Goal: Information Seeking & Learning: Check status

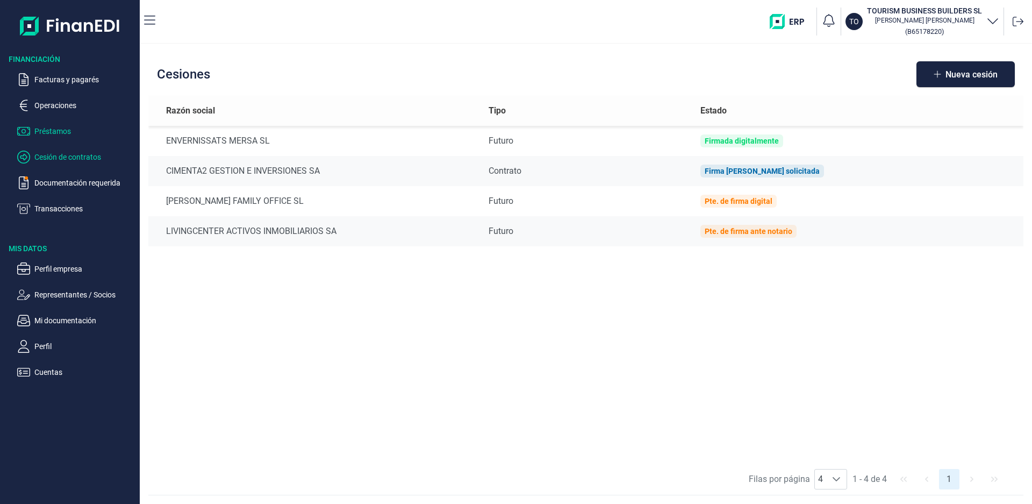
click at [54, 131] on p "Préstamos" at bounding box center [84, 131] width 101 height 13
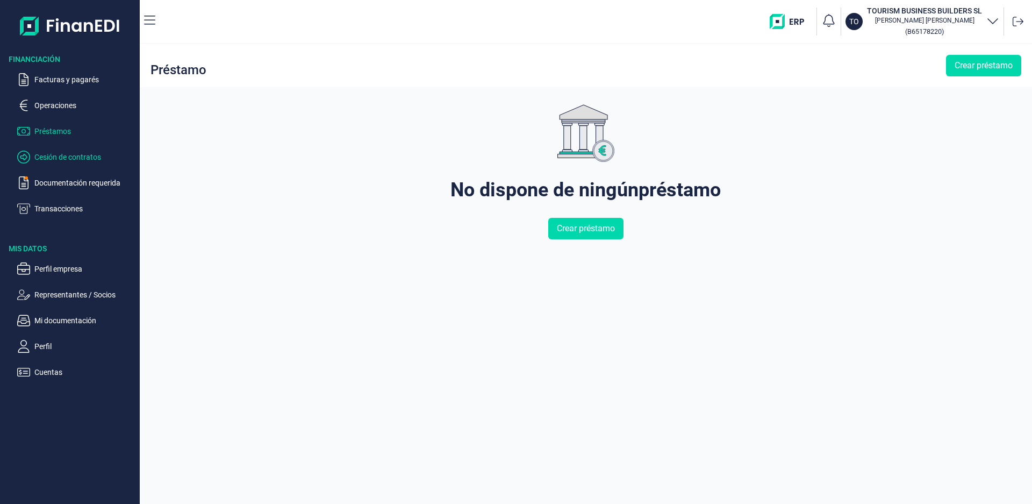
click at [56, 155] on p "Cesión de contratos" at bounding box center [84, 157] width 101 height 13
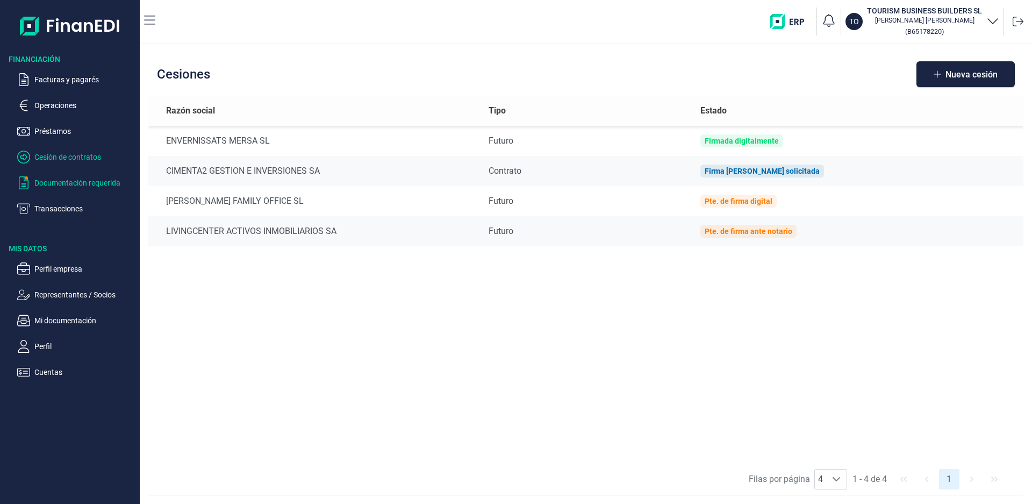
click at [62, 183] on p "Documentación requerida" at bounding box center [84, 182] width 101 height 13
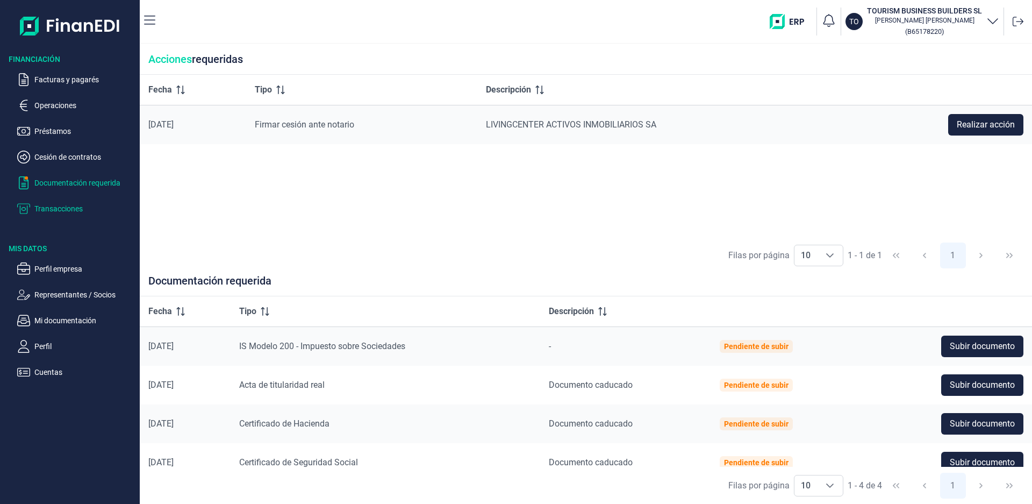
click at [51, 210] on p "Transacciones" at bounding box center [84, 208] width 101 height 13
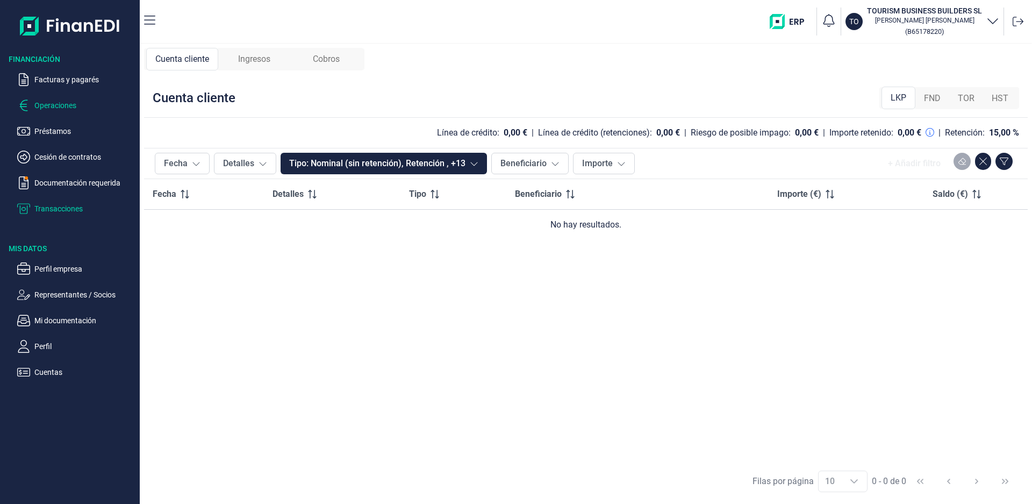
click at [47, 102] on p "Operaciones" at bounding box center [84, 105] width 101 height 13
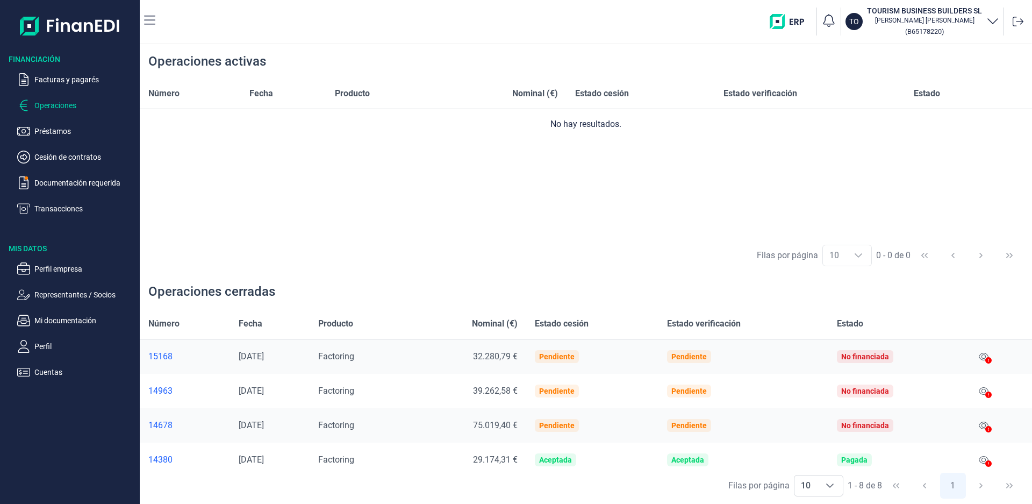
scroll to position [54, 0]
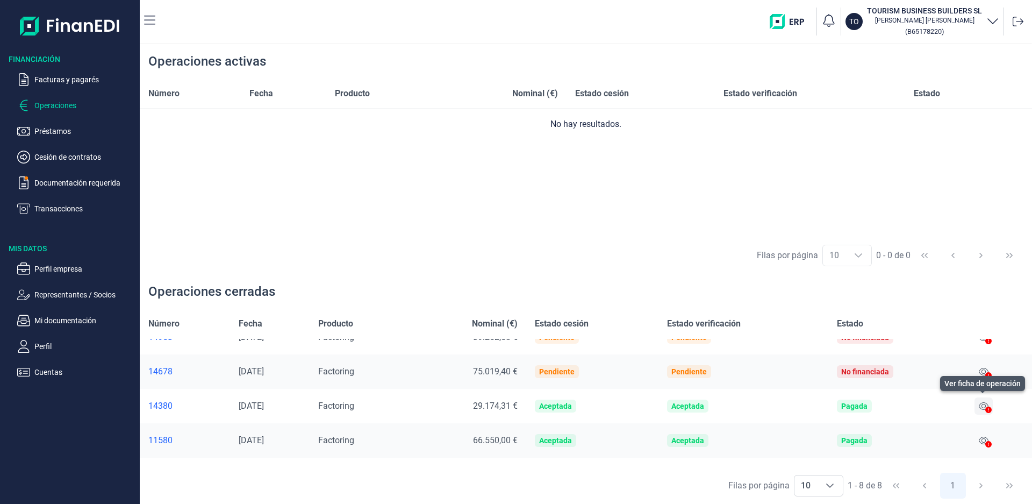
click at [982, 405] on icon at bounding box center [984, 406] width 10 height 9
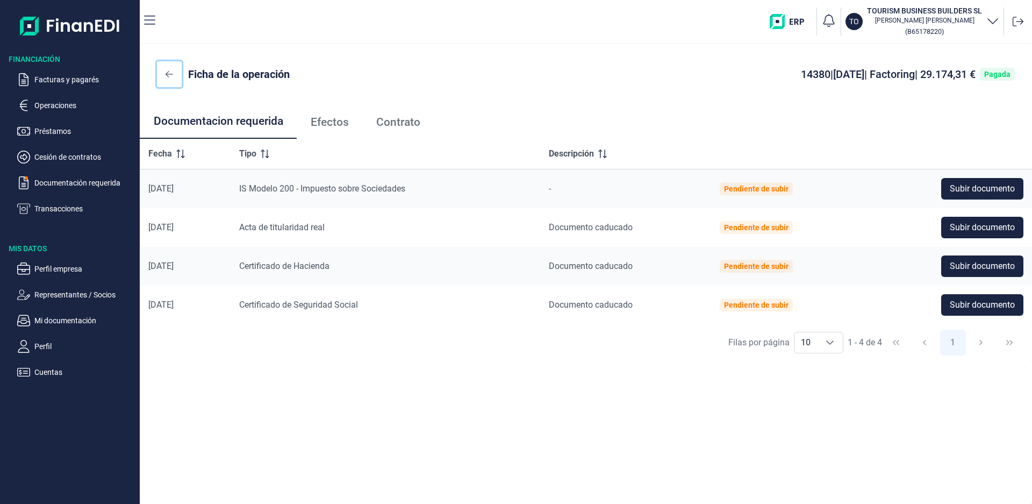
click at [169, 75] on icon at bounding box center [170, 74] width 8 height 9
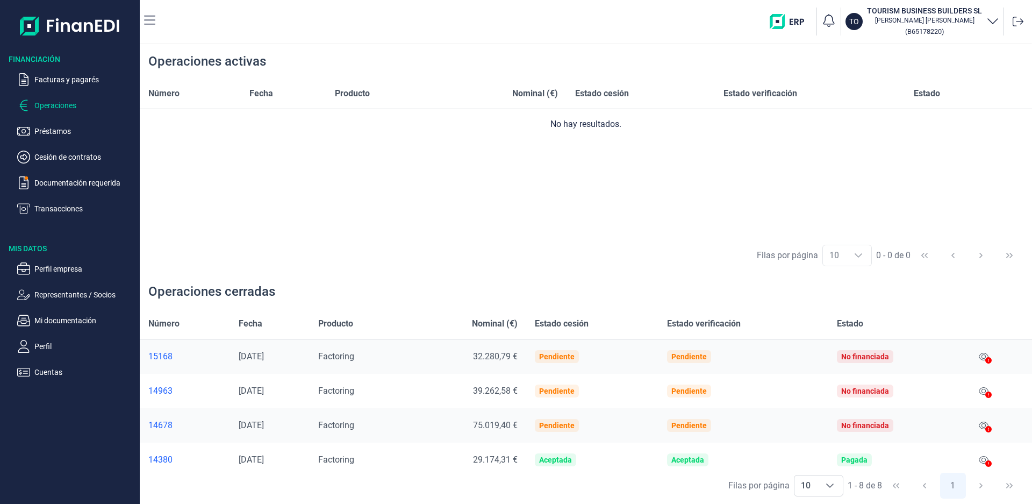
click at [354, 460] on span "Factoring" at bounding box center [336, 459] width 36 height 10
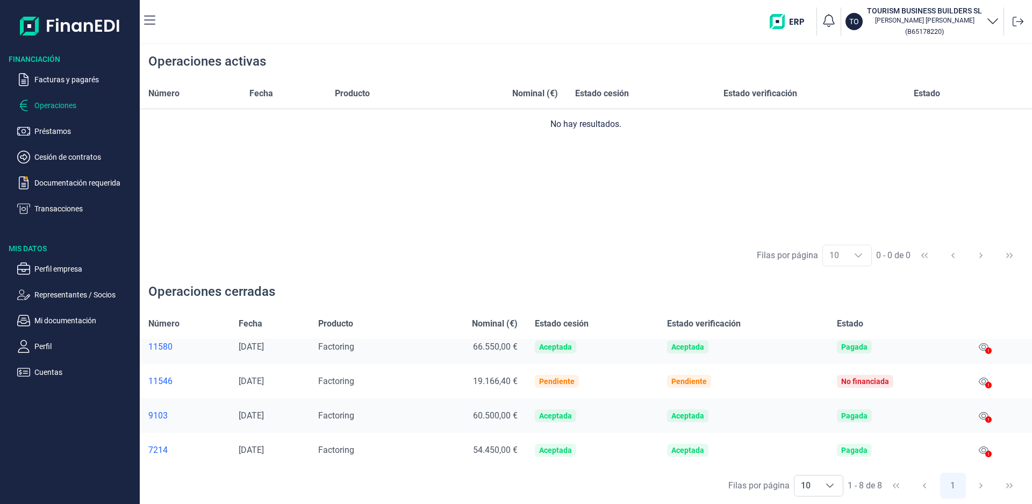
scroll to position [94, 0]
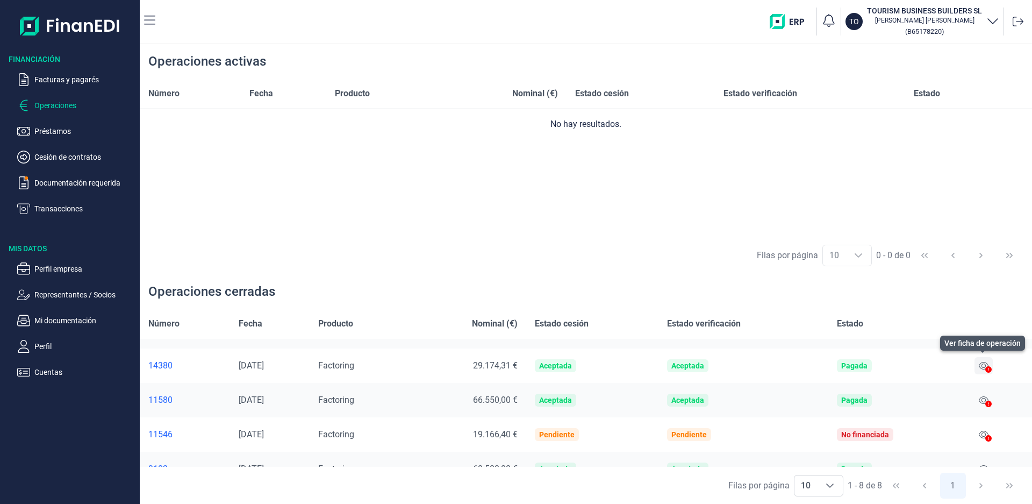
click at [982, 366] on icon at bounding box center [984, 365] width 10 height 9
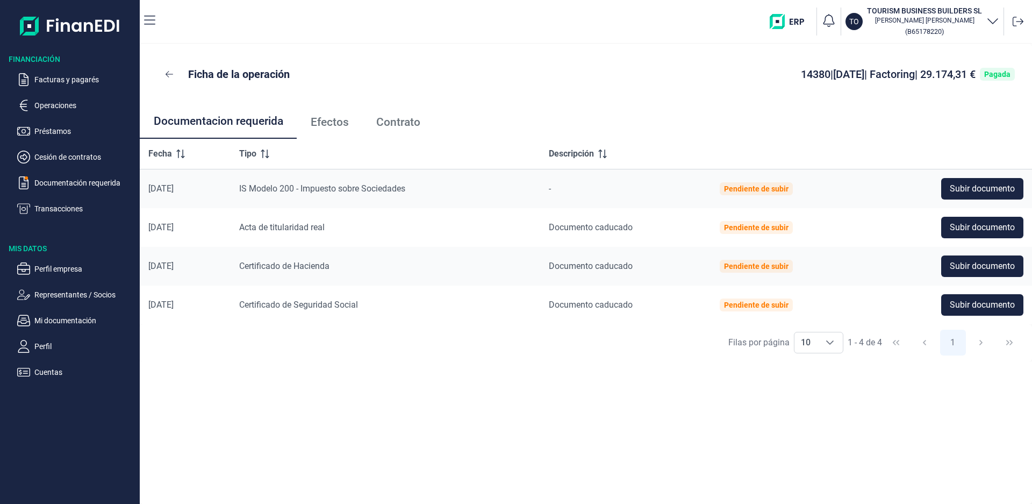
click at [337, 119] on span "Efectos" at bounding box center [330, 122] width 38 height 11
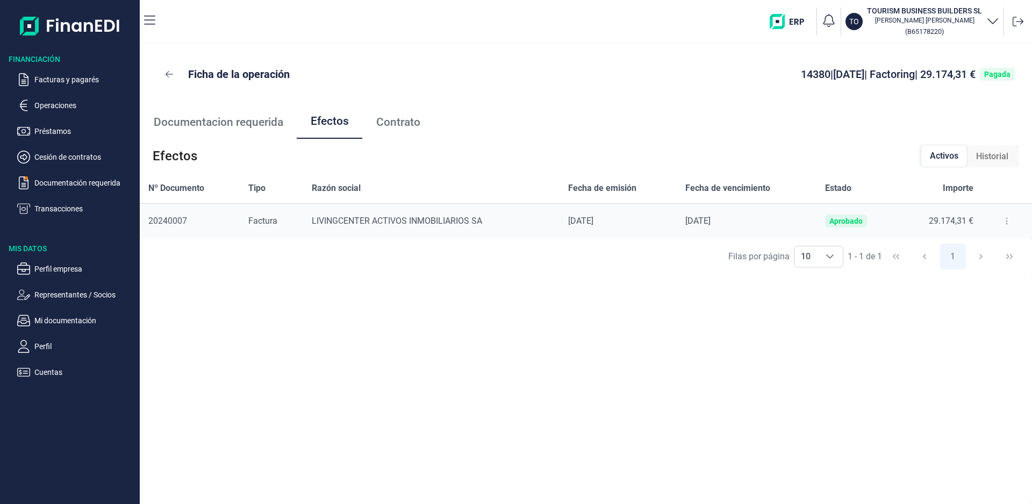
click at [386, 125] on span "Contrato" at bounding box center [398, 122] width 44 height 11
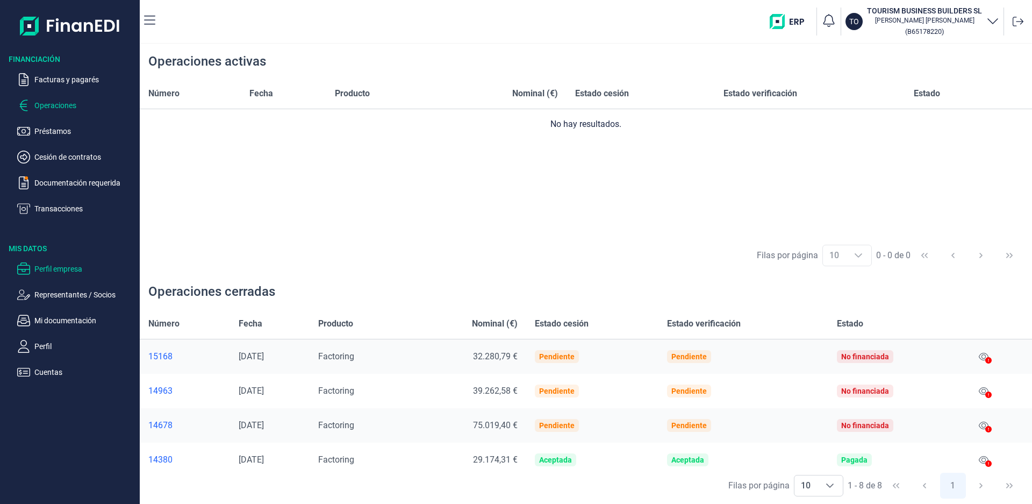
click at [65, 268] on p "Perfil empresa" at bounding box center [84, 268] width 101 height 13
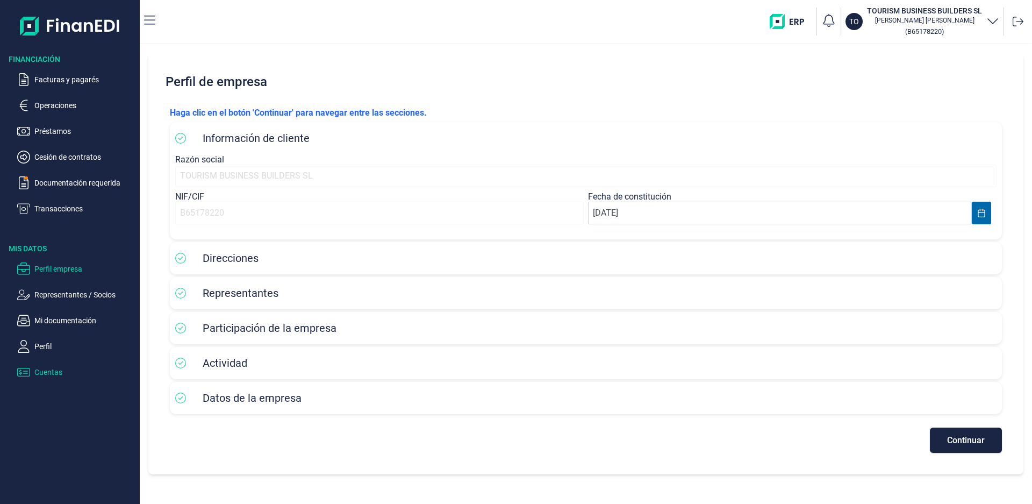
click at [44, 373] on p "Cuentas" at bounding box center [84, 372] width 101 height 13
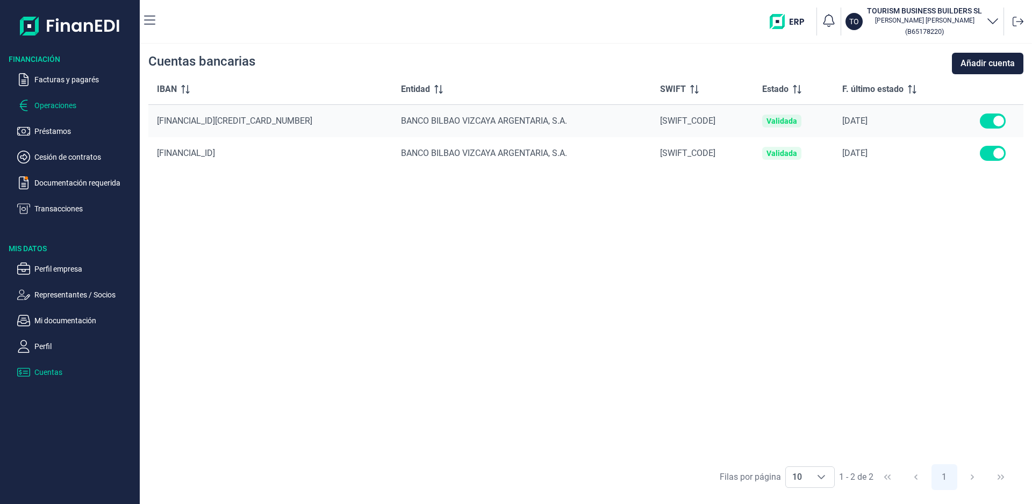
click at [46, 107] on p "Operaciones" at bounding box center [84, 105] width 101 height 13
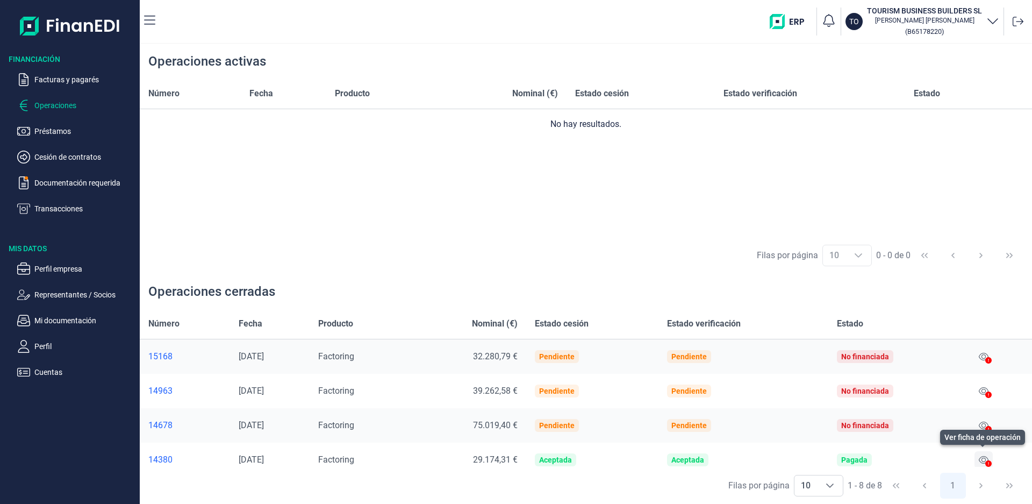
click at [982, 460] on icon at bounding box center [984, 459] width 10 height 9
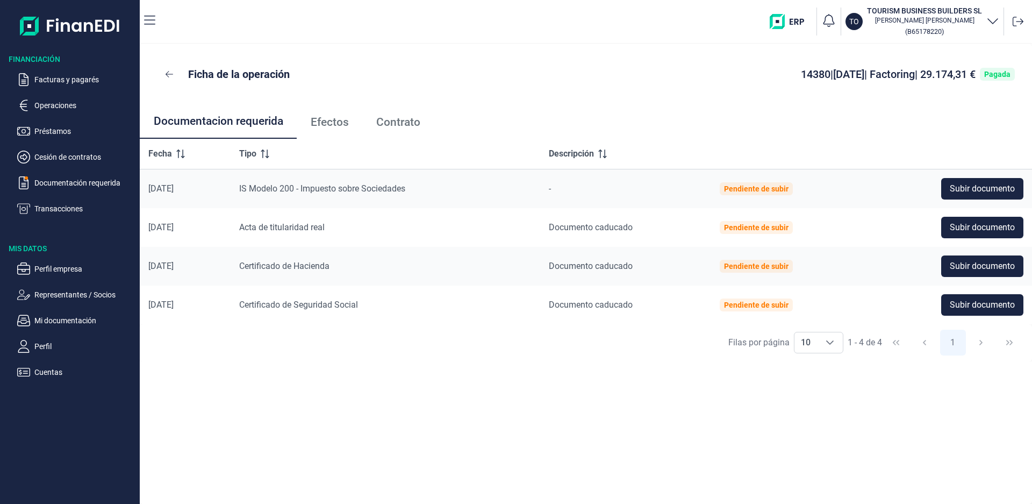
click at [318, 124] on span "Efectos" at bounding box center [330, 122] width 38 height 11
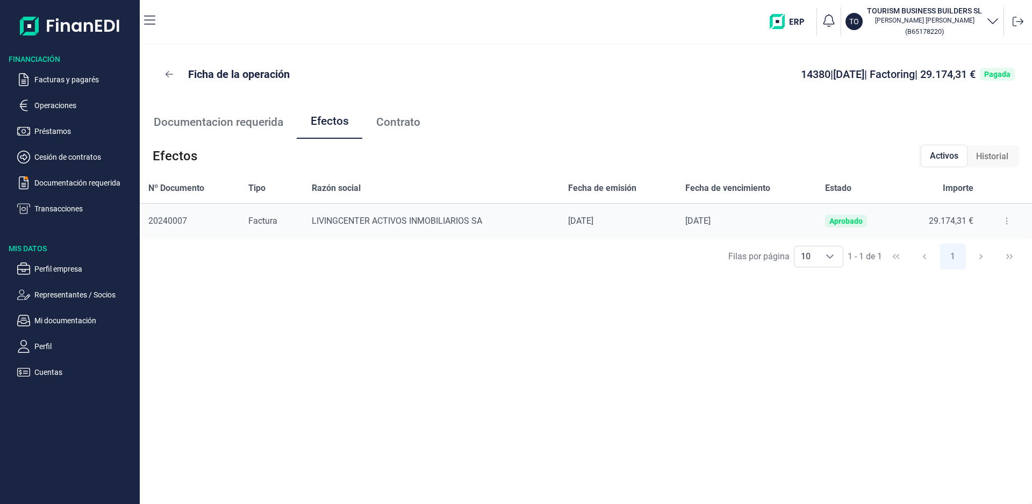
click at [396, 128] on span "Contrato" at bounding box center [398, 122] width 44 height 11
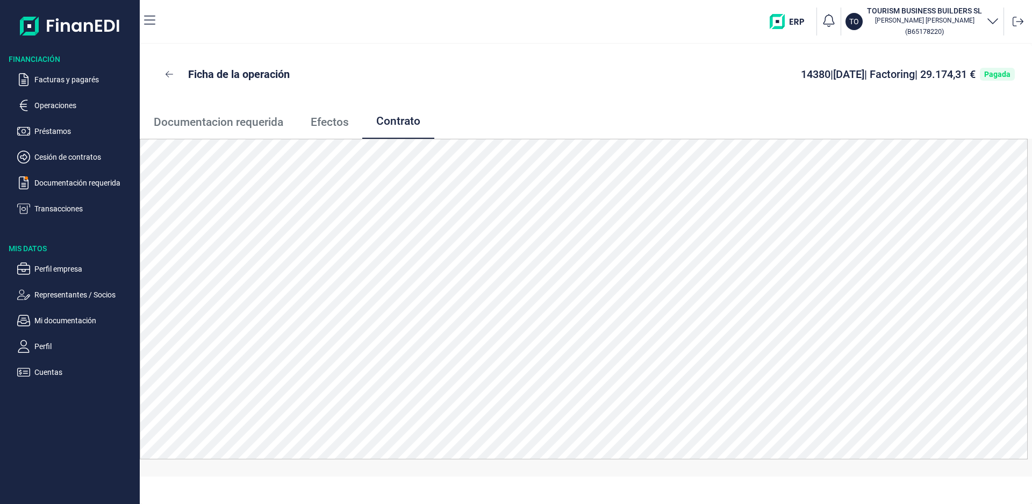
click at [330, 127] on span "Efectos" at bounding box center [330, 122] width 38 height 11
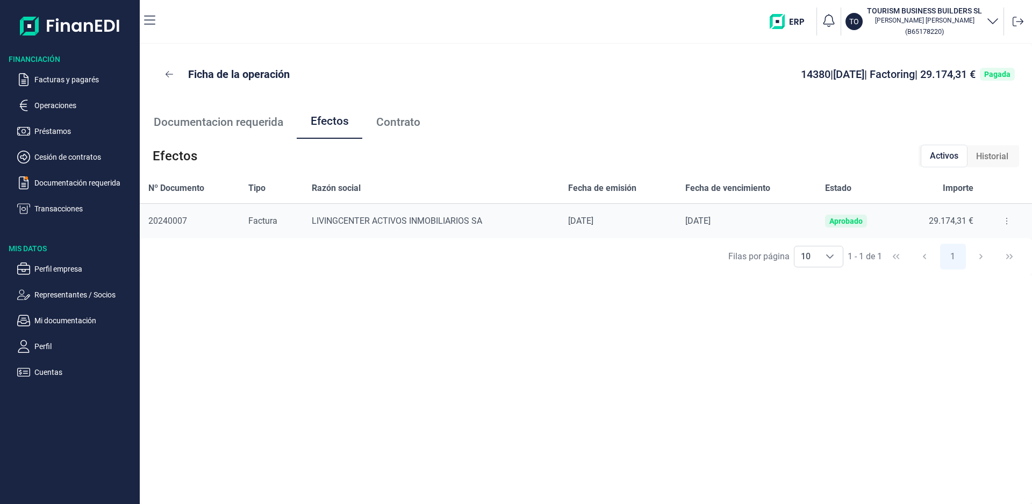
click at [406, 123] on span "Contrato" at bounding box center [398, 122] width 44 height 11
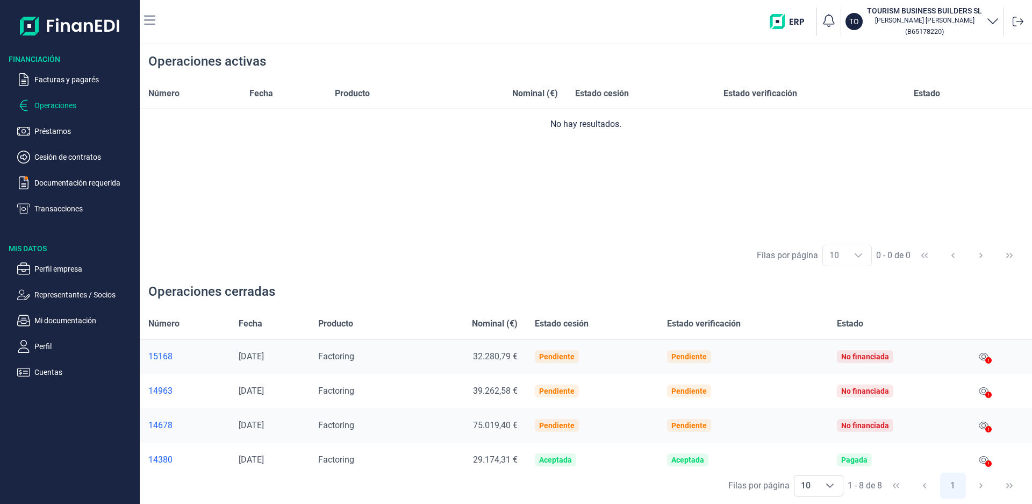
click at [58, 105] on p "Operaciones" at bounding box center [84, 105] width 101 height 13
click at [60, 105] on p "Operaciones" at bounding box center [84, 105] width 101 height 13
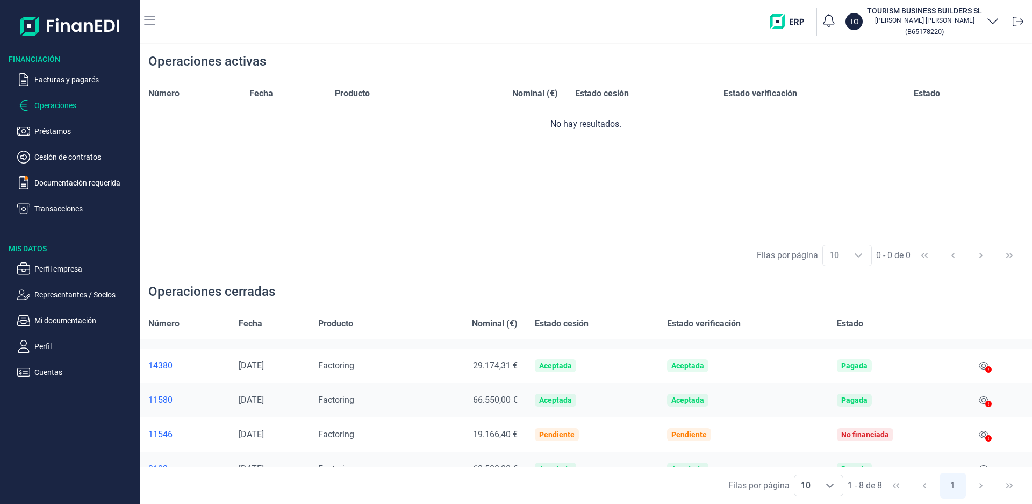
scroll to position [108, 0]
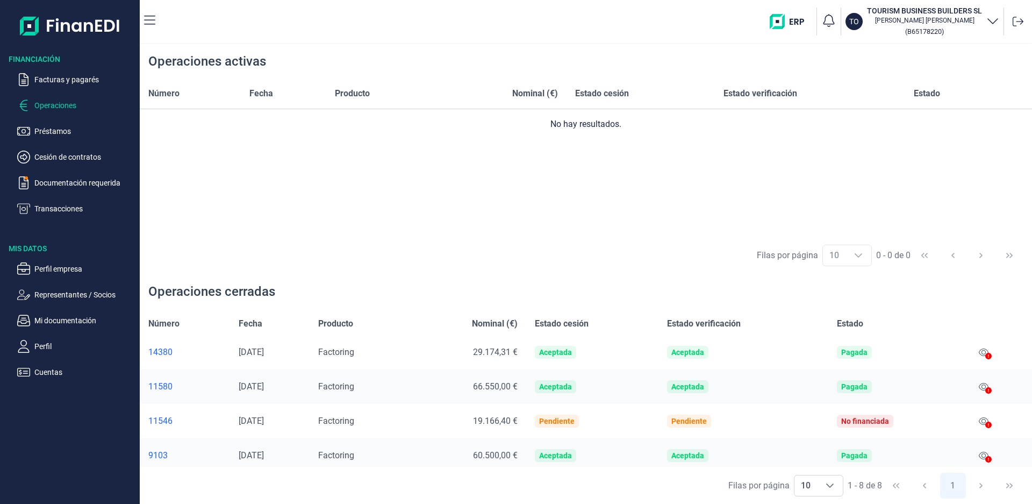
click at [986, 387] on icon at bounding box center [989, 390] width 6 height 6
click at [979, 390] on icon at bounding box center [984, 386] width 10 height 9
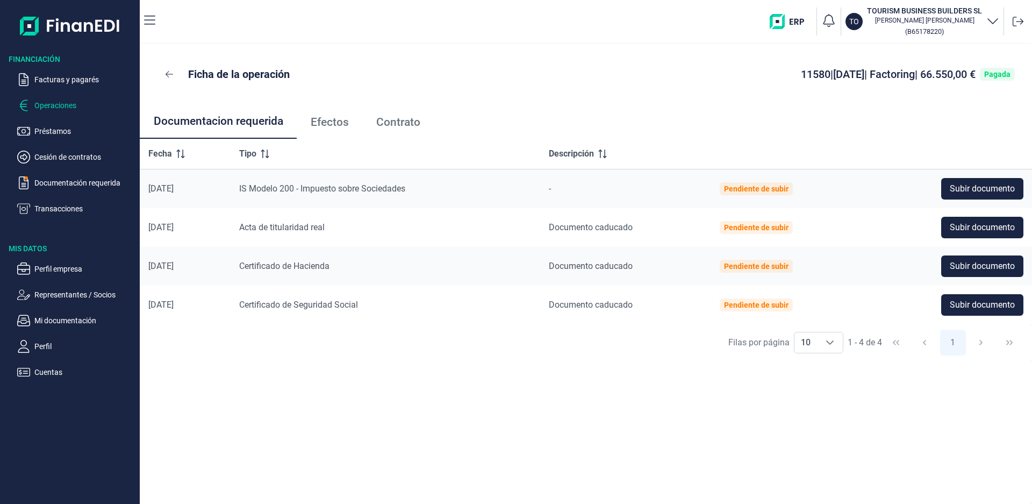
click at [70, 104] on p "Operaciones" at bounding box center [84, 105] width 101 height 13
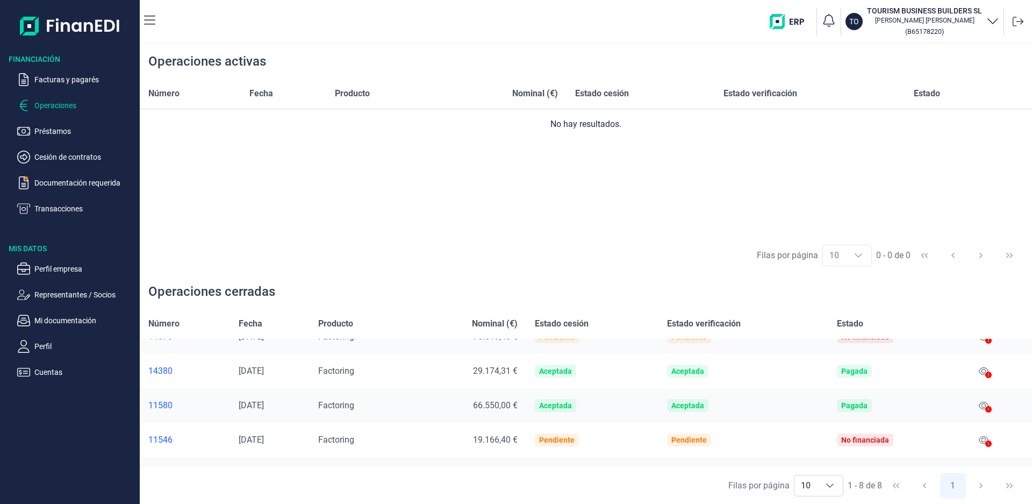
scroll to position [108, 0]
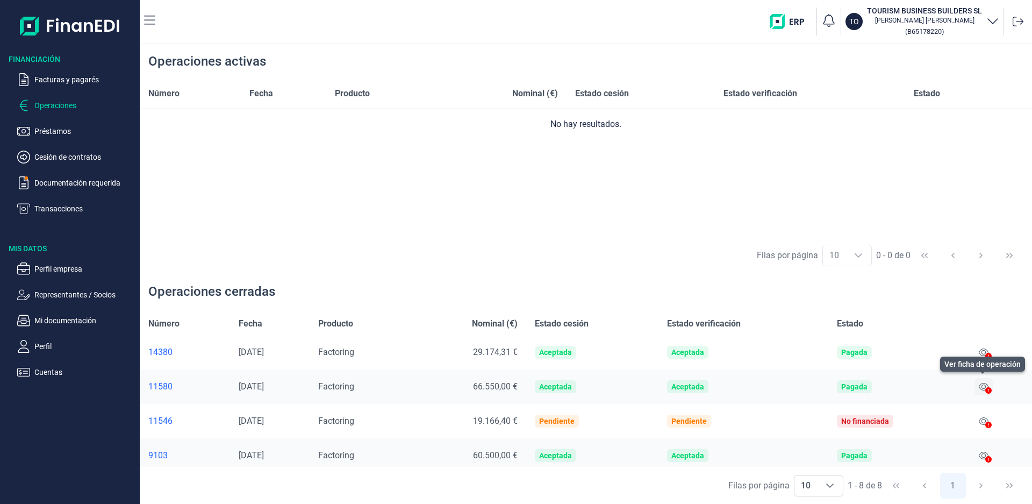
click at [984, 387] on icon at bounding box center [984, 386] width 10 height 9
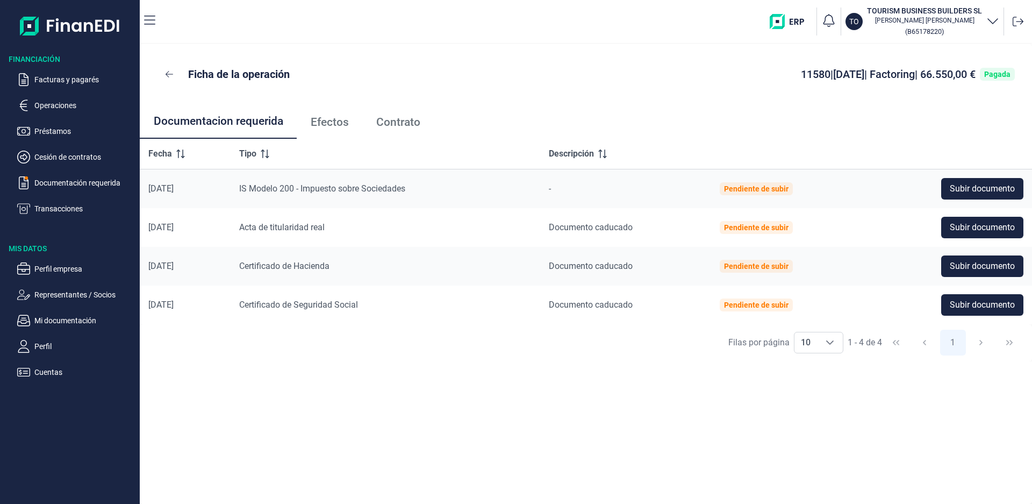
click at [319, 125] on span "Efectos" at bounding box center [330, 122] width 38 height 11
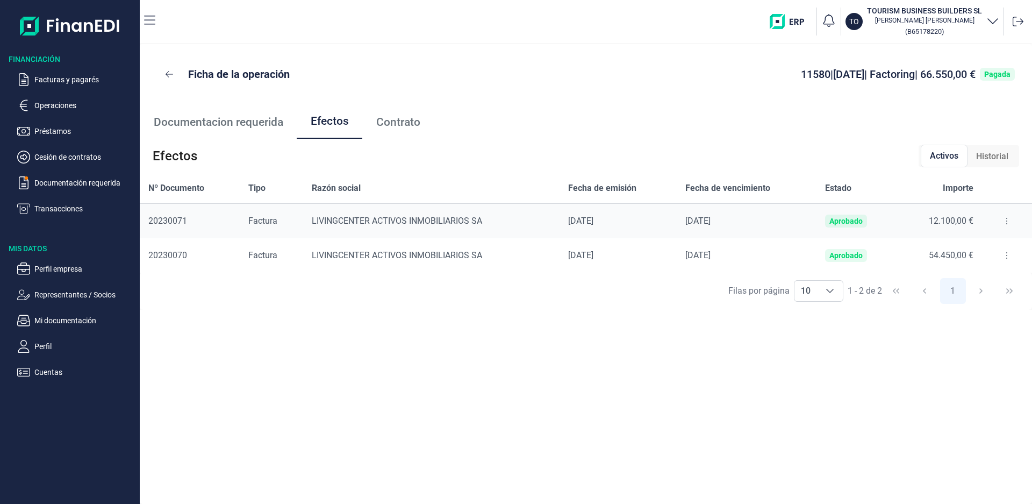
click at [392, 123] on span "Contrato" at bounding box center [398, 122] width 44 height 11
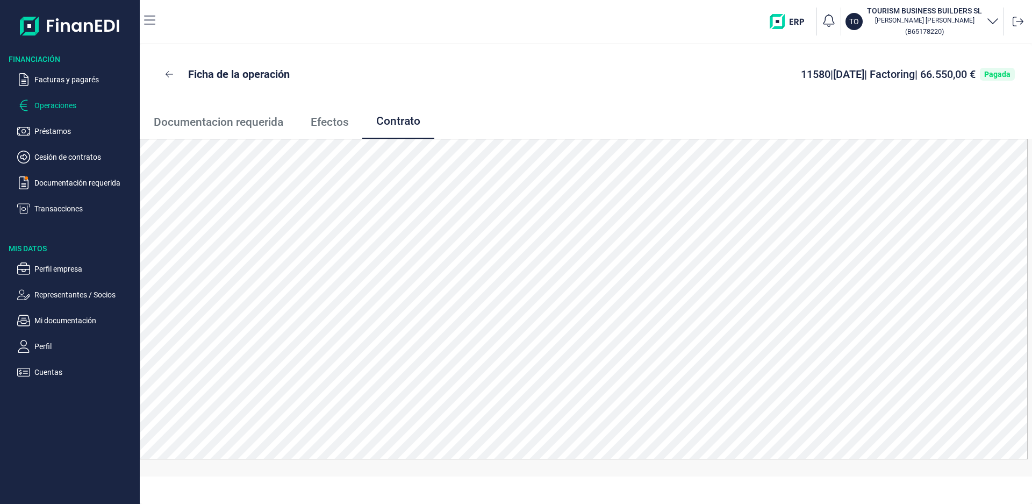
click at [33, 108] on button "Operaciones" at bounding box center [76, 105] width 118 height 13
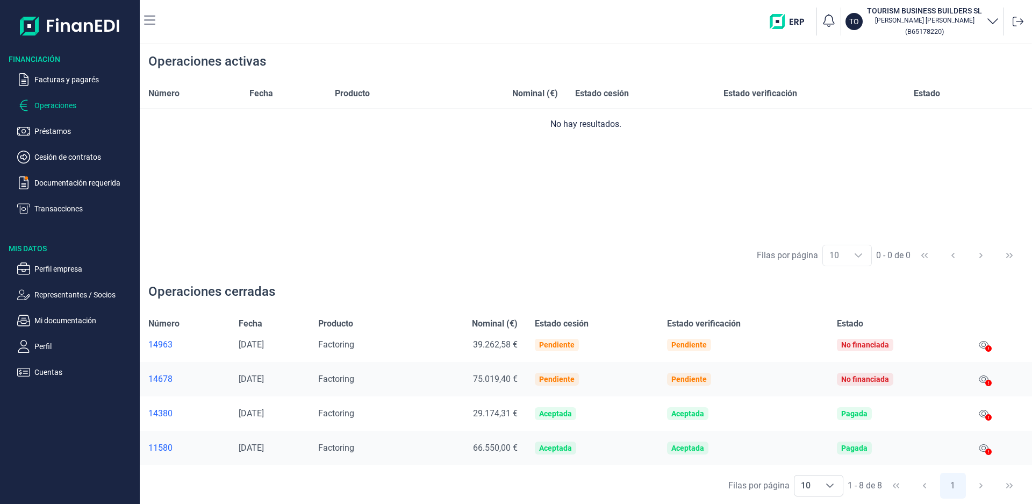
scroll to position [108, 0]
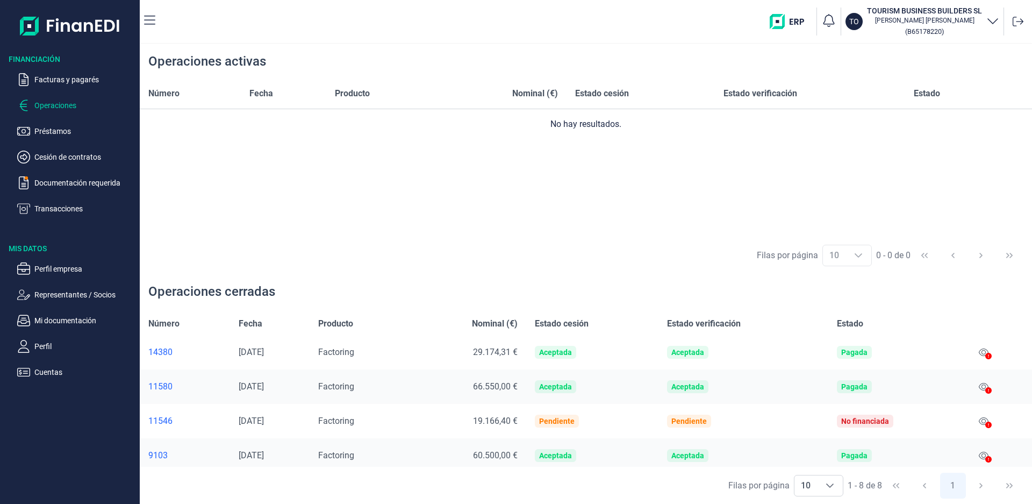
click at [38, 105] on p "Operaciones" at bounding box center [84, 105] width 101 height 13
click at [986, 457] on icon at bounding box center [989, 459] width 6 height 6
click at [982, 454] on icon at bounding box center [984, 455] width 10 height 9
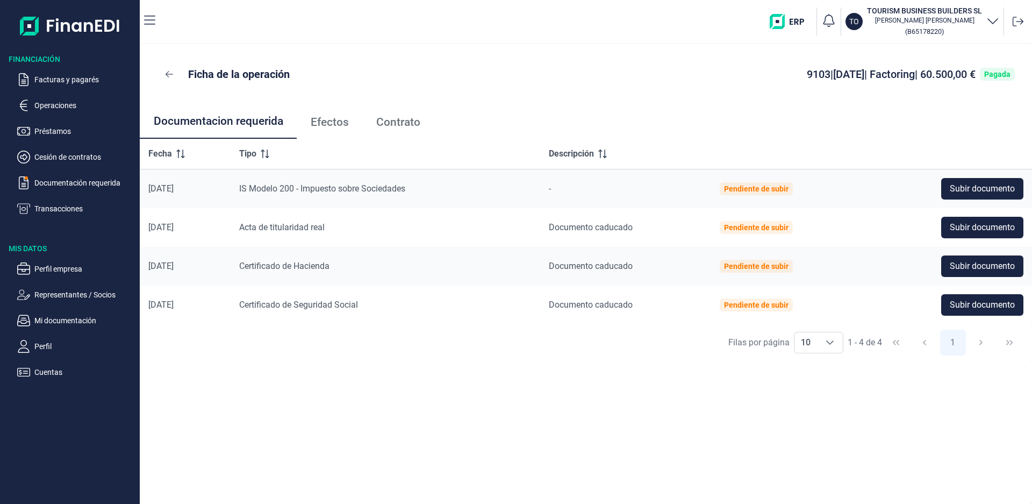
click at [386, 123] on span "Contrato" at bounding box center [398, 122] width 44 height 11
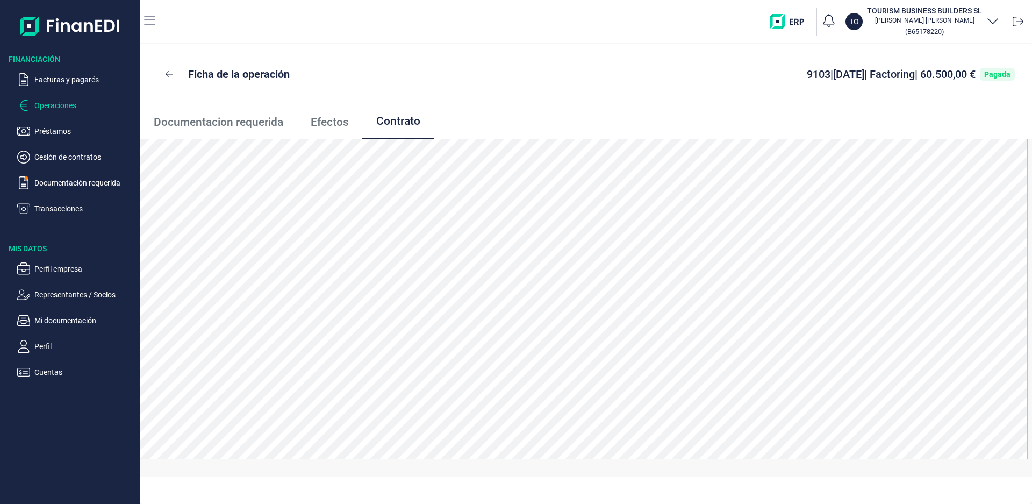
click at [54, 102] on p "Operaciones" at bounding box center [84, 105] width 101 height 13
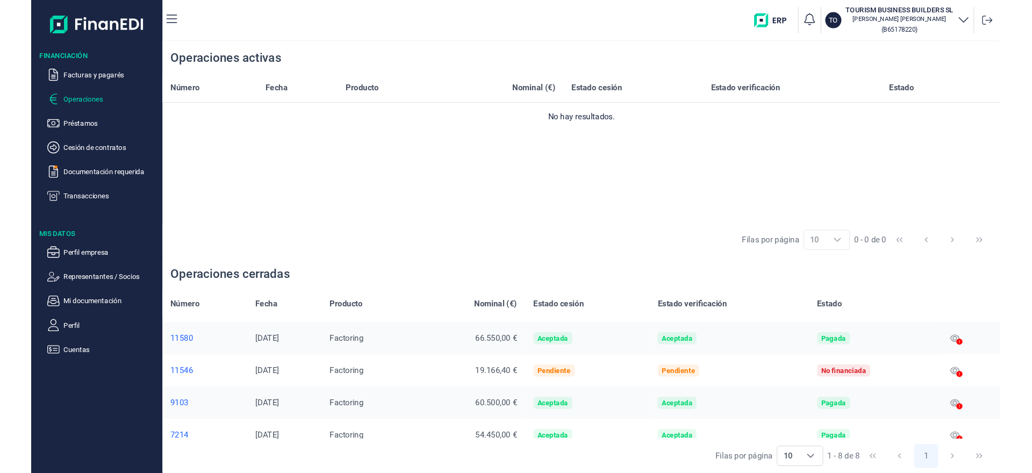
scroll to position [147, 0]
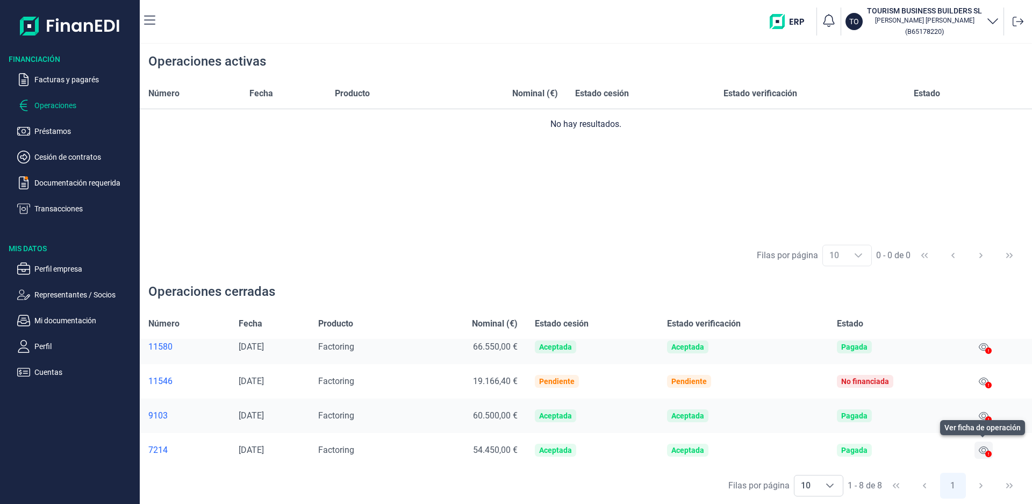
click at [977, 447] on button at bounding box center [984, 450] width 18 height 17
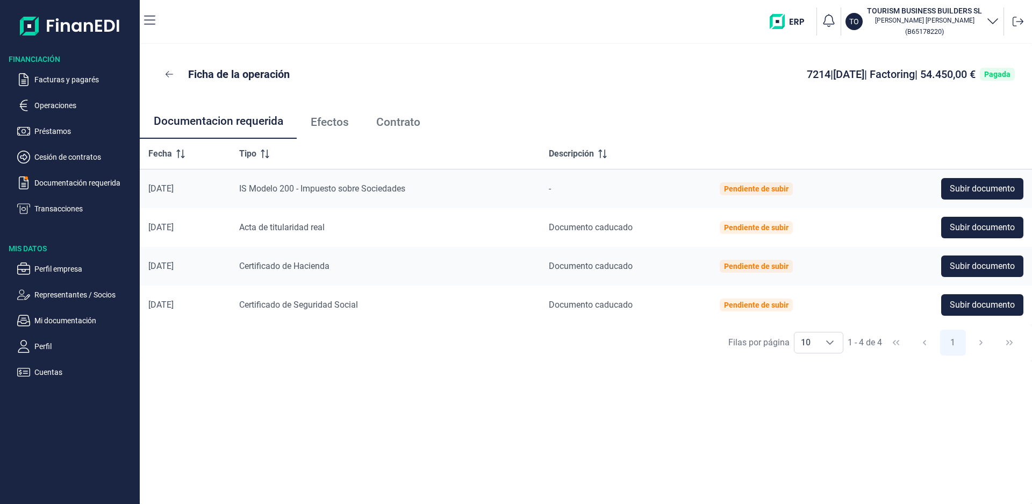
click at [405, 124] on span "Contrato" at bounding box center [398, 122] width 44 height 11
